Goal: Task Accomplishment & Management: Manage account settings

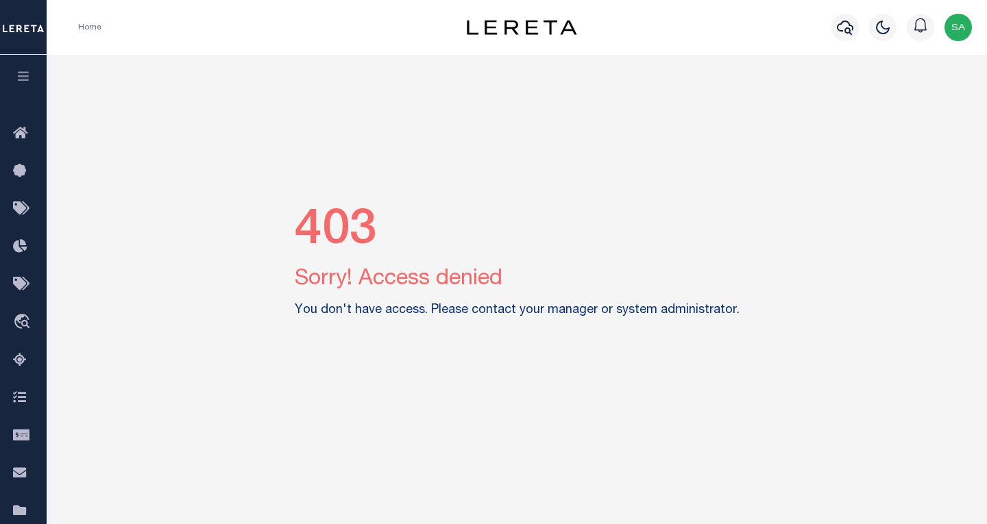
click at [957, 32] on img "button" at bounding box center [957, 27] width 27 height 27
click at [31, 82] on button "button" at bounding box center [23, 78] width 47 height 47
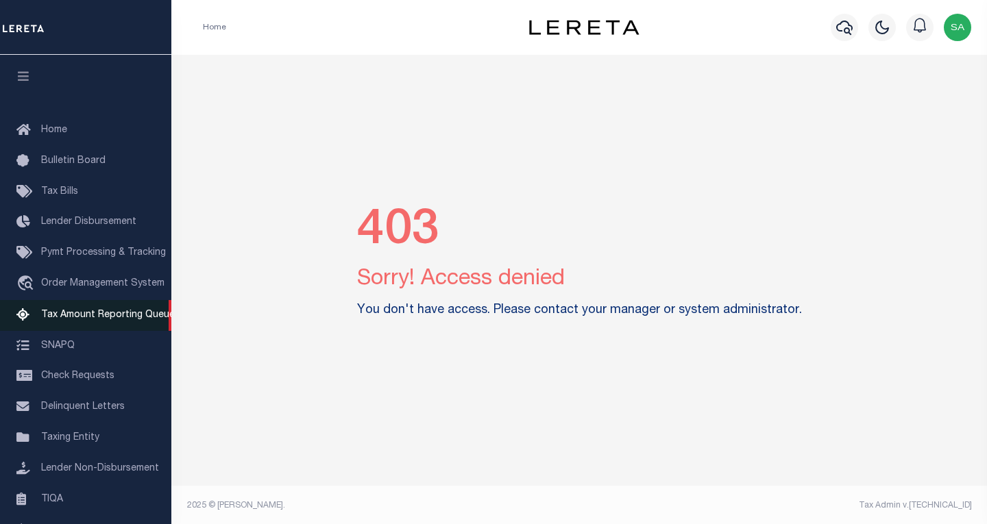
click at [92, 314] on span "Tax Amount Reporting Queue" at bounding box center [108, 315] width 134 height 10
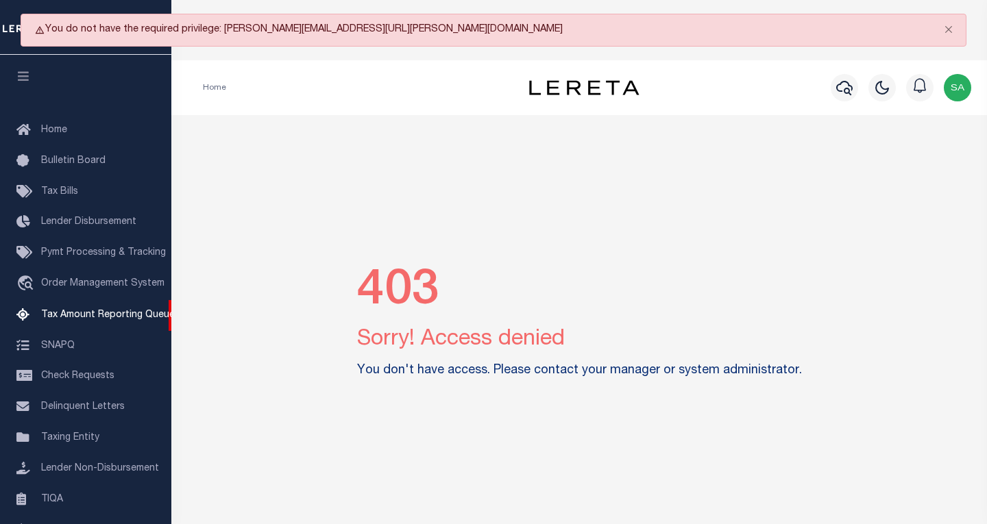
click at [964, 85] on img "button" at bounding box center [956, 87] width 27 height 27
click at [913, 159] on span "Sign out" at bounding box center [903, 158] width 39 height 10
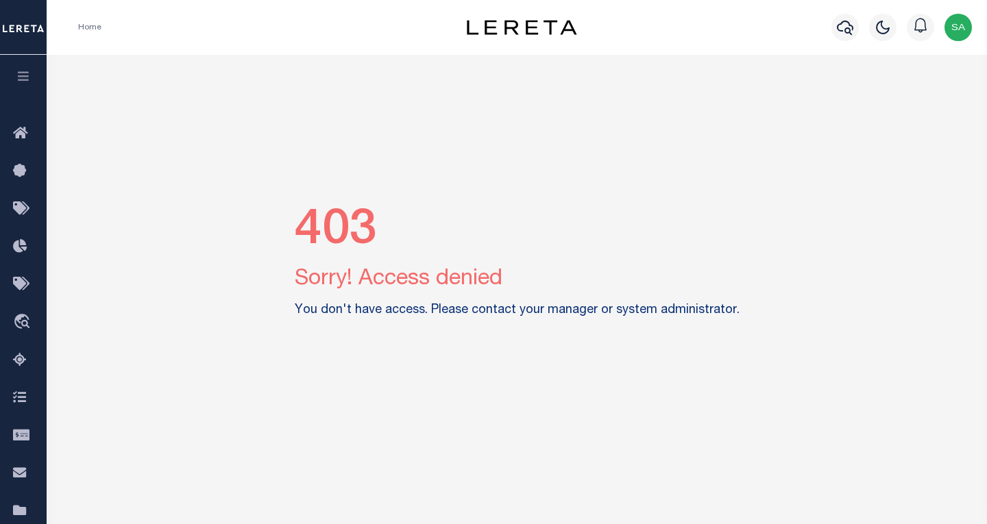
click at [959, 32] on img "button" at bounding box center [957, 27] width 27 height 27
click at [907, 91] on link "Sign out" at bounding box center [921, 97] width 108 height 23
click at [950, 33] on img "button" at bounding box center [957, 27] width 27 height 27
click at [907, 96] on span "Sign out" at bounding box center [903, 97] width 39 height 10
